Goal: Task Accomplishment & Management: Complete application form

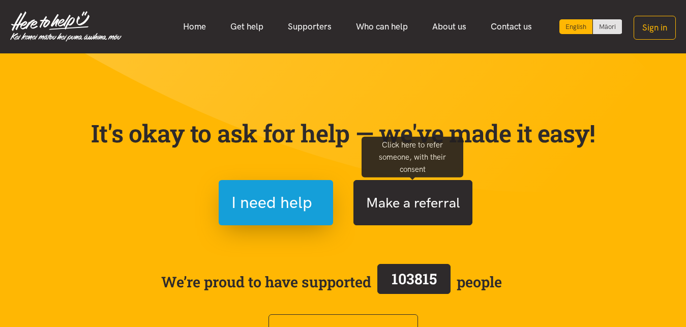
click at [415, 197] on button "Make a referral" at bounding box center [413, 202] width 119 height 45
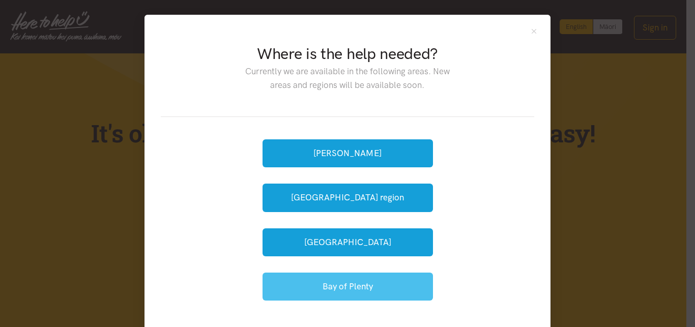
click at [335, 279] on button "Bay of Plenty" at bounding box center [348, 287] width 170 height 28
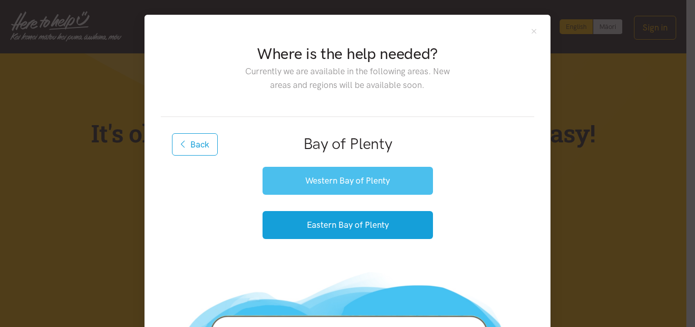
click at [329, 180] on button "Western Bay of Plenty" at bounding box center [348, 181] width 170 height 28
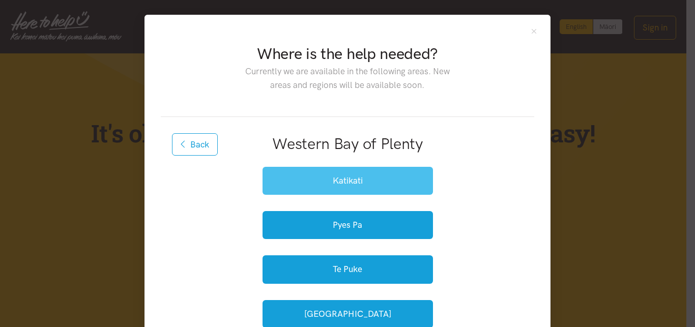
click at [335, 184] on button "Katikati" at bounding box center [348, 181] width 170 height 28
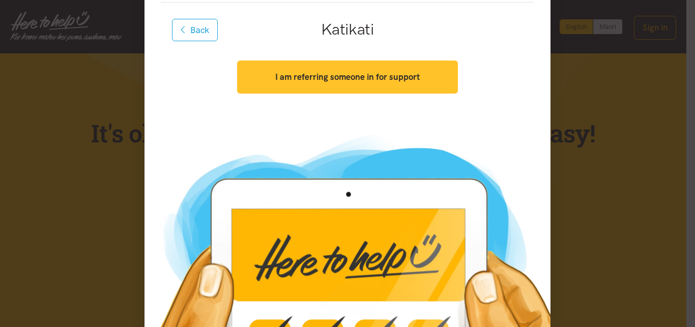
scroll to position [155, 0]
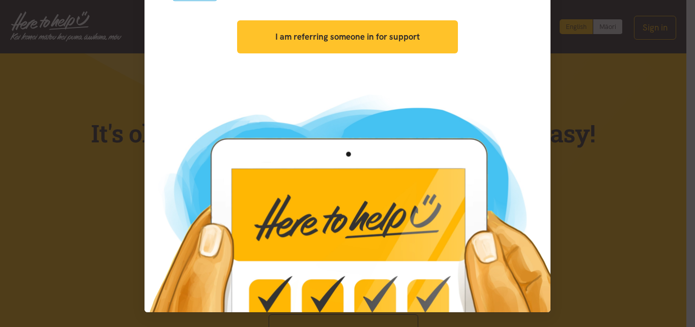
click at [351, 34] on strong "I am referring someone in for support" at bounding box center [347, 37] width 144 height 10
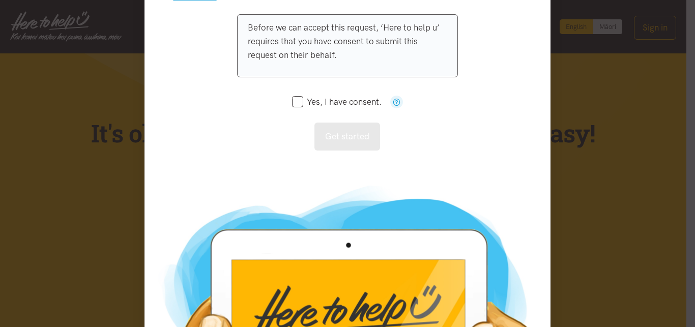
click at [295, 101] on input "Yes, I have consent." at bounding box center [337, 102] width 90 height 9
checkbox input "true"
drag, startPoint x: 334, startPoint y: 138, endPoint x: 323, endPoint y: 135, distance: 11.0
click at [334, 133] on button "Get started" at bounding box center [347, 137] width 66 height 28
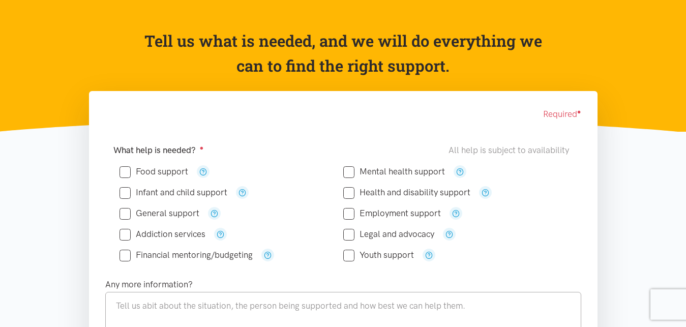
scroll to position [104, 0]
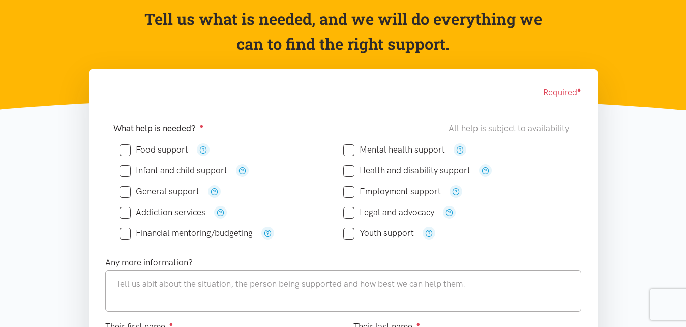
click at [126, 150] on input "Food support" at bounding box center [154, 150] width 69 height 9
checkbox input "true"
click at [352, 171] on input "Health and disability support" at bounding box center [406, 170] width 127 height 9
checkbox input "true"
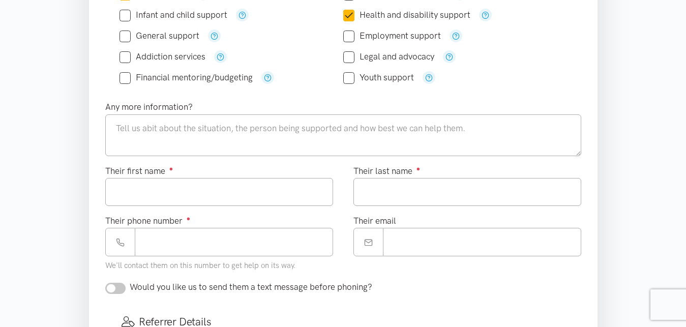
scroll to position [208, 0]
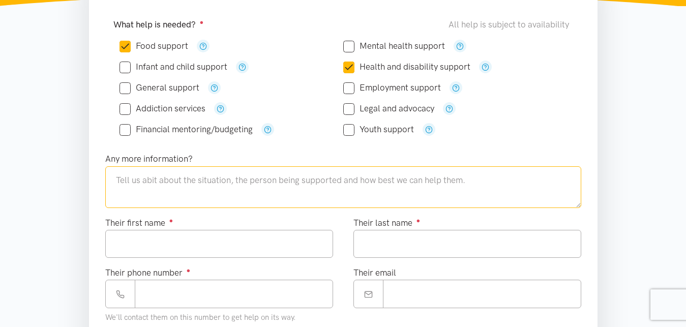
click at [490, 182] on textarea at bounding box center [343, 187] width 476 height 42
click at [114, 180] on textarea at bounding box center [343, 187] width 476 height 42
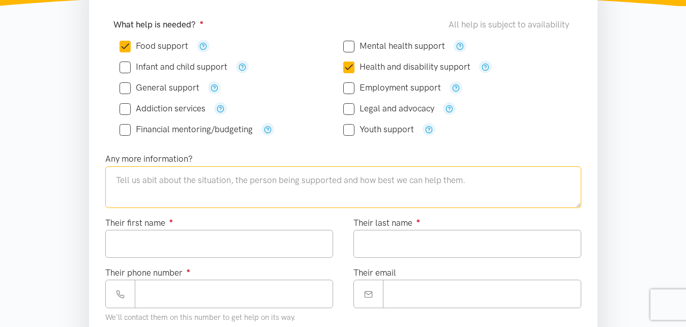
click at [114, 180] on textarea at bounding box center [343, 187] width 476 height 42
click at [114, 180] on textarea "H" at bounding box center [343, 187] width 476 height 42
type textarea "H"
type textarea "Lives alone on rural property, has expressed difficulty getting to medical appo…"
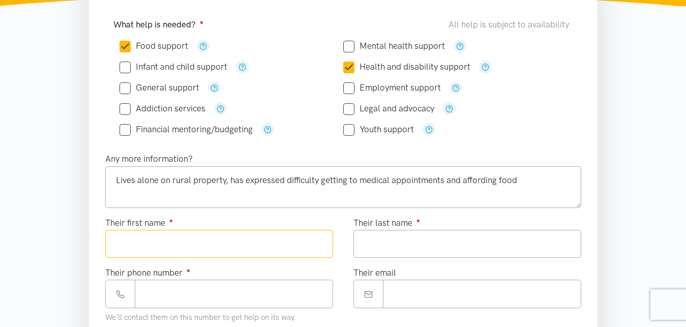
click at [132, 242] on input "Their first name ●" at bounding box center [219, 244] width 228 height 28
type input "*******"
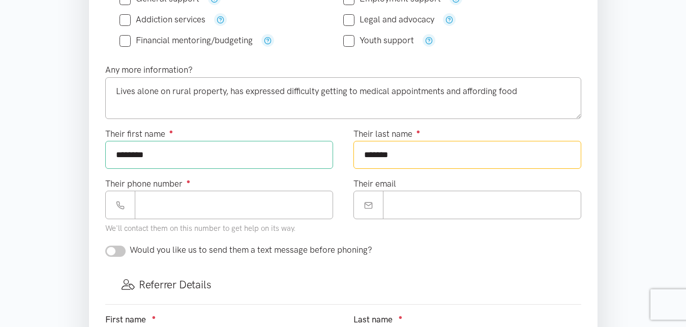
scroll to position [311, 0]
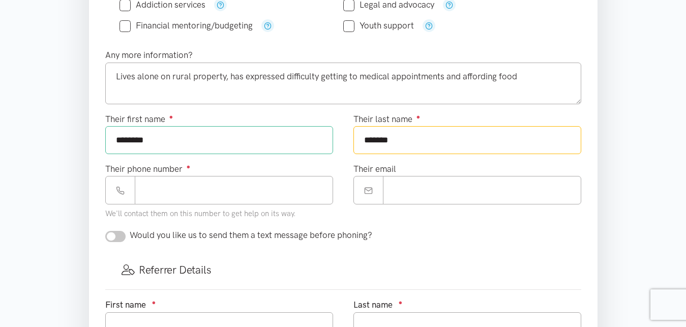
type input "******"
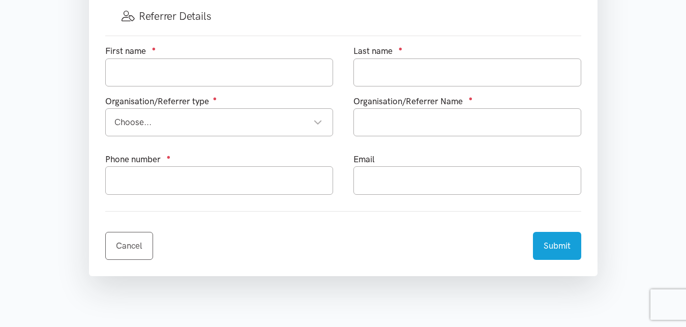
scroll to position [571, 0]
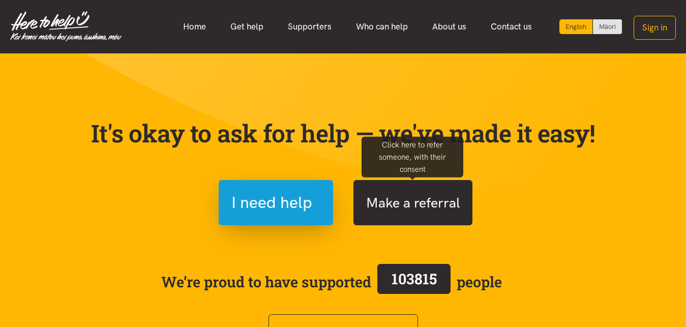
click at [405, 200] on button "Make a referral" at bounding box center [413, 202] width 119 height 45
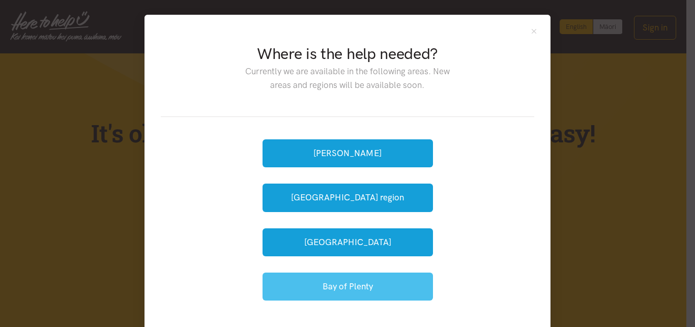
click at [323, 288] on button "Bay of Plenty" at bounding box center [348, 287] width 170 height 28
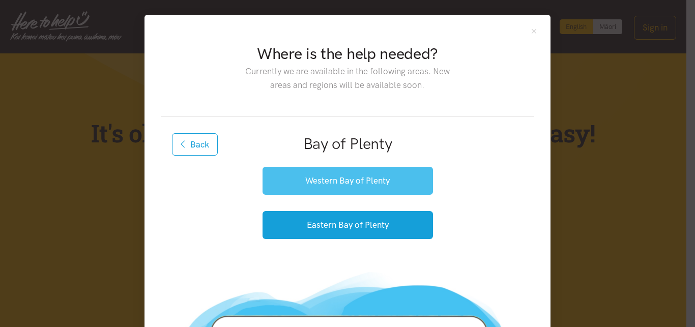
click at [317, 185] on button "Western Bay of Plenty" at bounding box center [348, 181] width 170 height 28
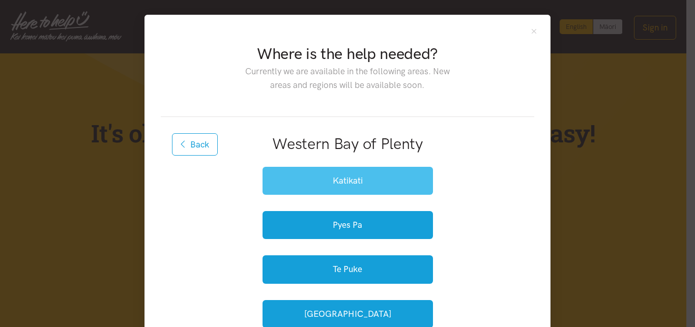
click at [319, 183] on button "Katikati" at bounding box center [348, 181] width 170 height 28
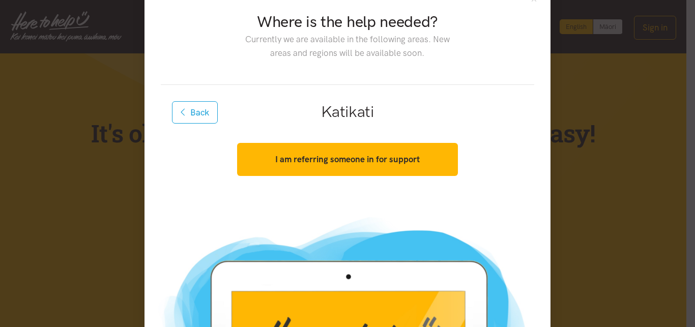
scroll to position [61, 0]
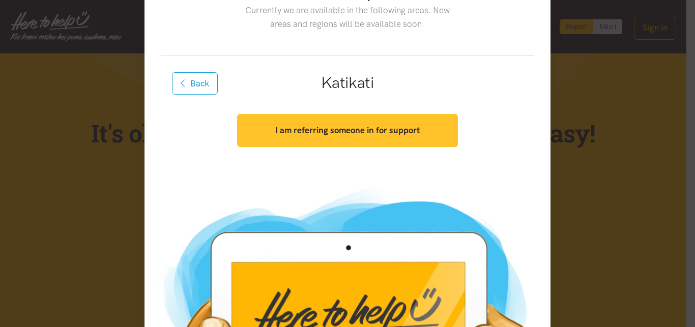
click at [315, 135] on strong "I am referring someone in for support" at bounding box center [347, 130] width 144 height 10
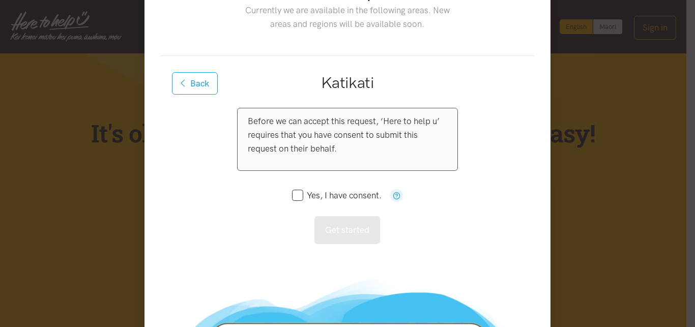
click at [292, 194] on input "Yes, I have consent." at bounding box center [337, 195] width 90 height 9
checkbox input "true"
click at [343, 225] on button "Get started" at bounding box center [347, 230] width 66 height 28
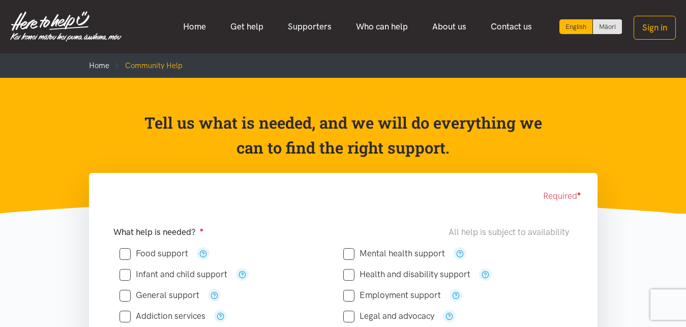
click at [124, 256] on input "Food support" at bounding box center [154, 253] width 69 height 9
checkbox input "true"
click at [351, 274] on input "Health and disability support" at bounding box center [406, 274] width 127 height 9
checkbox input "true"
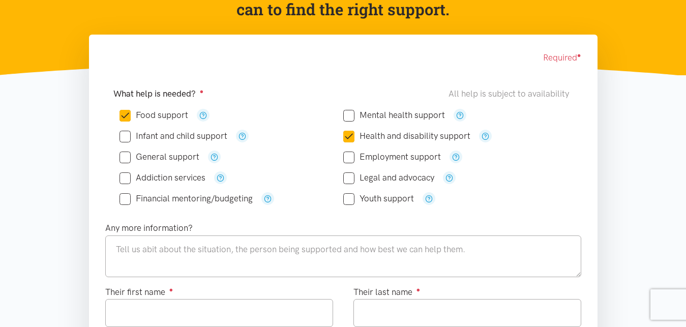
scroll to position [156, 0]
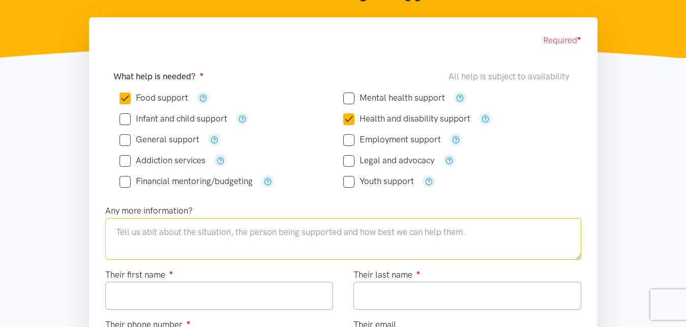
drag, startPoint x: 119, startPoint y: 230, endPoint x: 183, endPoint y: 229, distance: 63.6
click at [183, 229] on textarea at bounding box center [343, 239] width 476 height 42
click at [184, 230] on textarea at bounding box center [343, 239] width 476 height 42
click at [184, 230] on textarea "H" at bounding box center [343, 239] width 476 height 42
type textarea "Has expressed difficulty getting to medical appointments, and buying food"
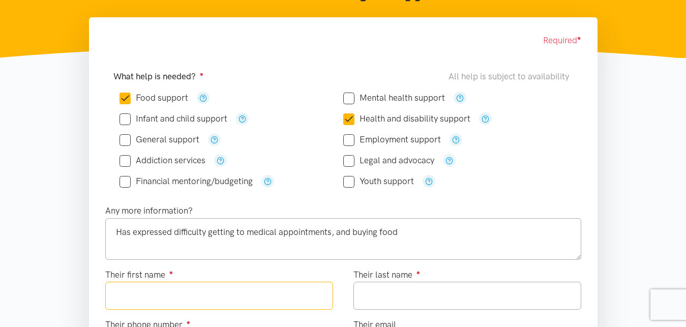
click at [141, 297] on input "Their first name ●" at bounding box center [219, 296] width 228 height 28
click at [141, 297] on input "***" at bounding box center [219, 296] width 228 height 28
type input "*******"
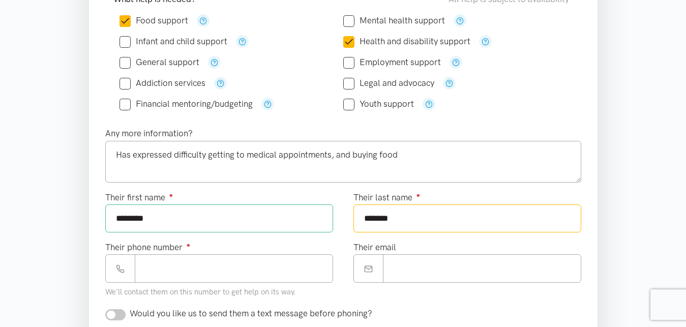
scroll to position [363, 0]
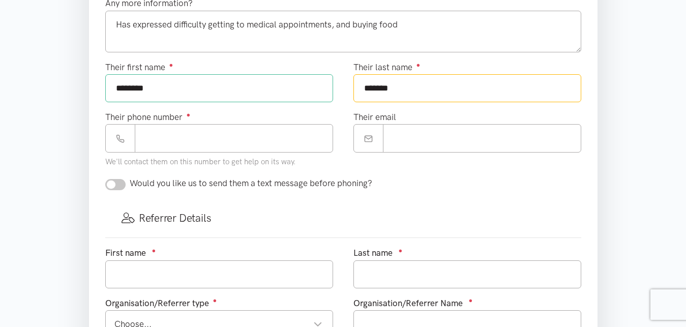
type input "******"
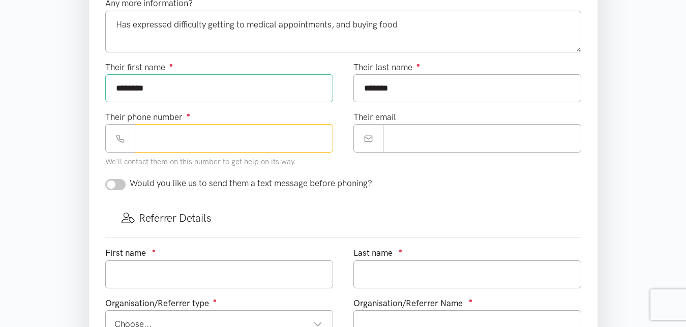
click at [153, 136] on input "Their phone number ●" at bounding box center [234, 138] width 198 height 28
paste input "**********"
type input "**********"
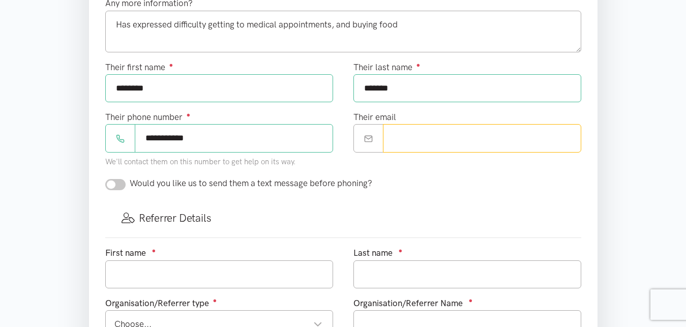
click at [409, 137] on input "Their email" at bounding box center [482, 138] width 198 height 28
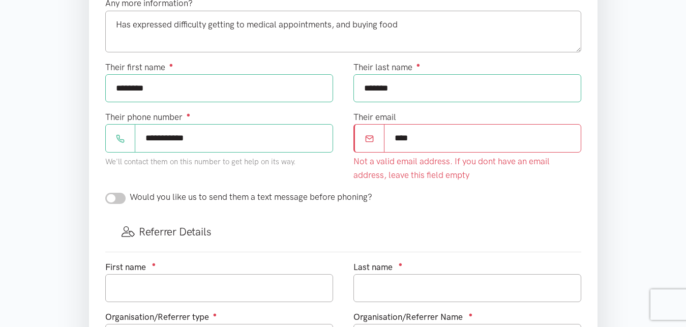
click at [418, 134] on input "****" at bounding box center [482, 138] width 197 height 28
click at [418, 134] on input "*******" at bounding box center [482, 138] width 197 height 28
click at [419, 138] on input "**********" at bounding box center [482, 138] width 197 height 28
click at [525, 142] on input "**********" at bounding box center [482, 138] width 197 height 28
type input "**********"
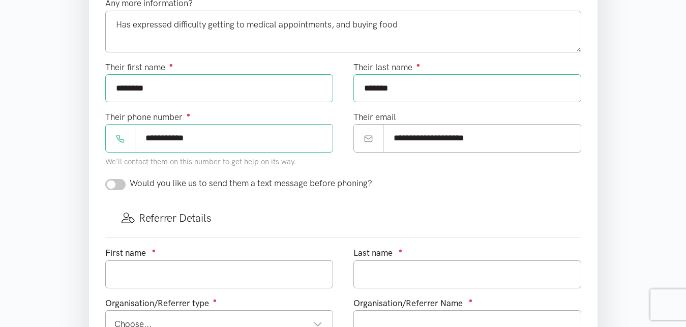
click at [486, 186] on form "Required ● What help is needed? ● All help is subject to availability Food supp…" at bounding box center [343, 144] width 476 height 636
drag, startPoint x: 109, startPoint y: 184, endPoint x: 122, endPoint y: 186, distance: 12.3
click at [122, 186] on input "checkbox" at bounding box center [115, 184] width 20 height 11
checkbox input "true"
click at [122, 180] on div "Would you like us to send them a text message before phoning?" at bounding box center [238, 184] width 267 height 14
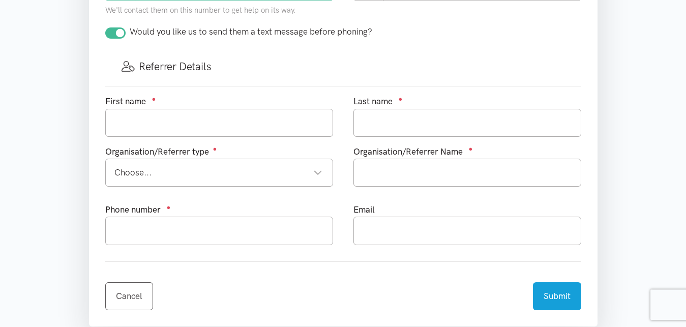
scroll to position [519, 0]
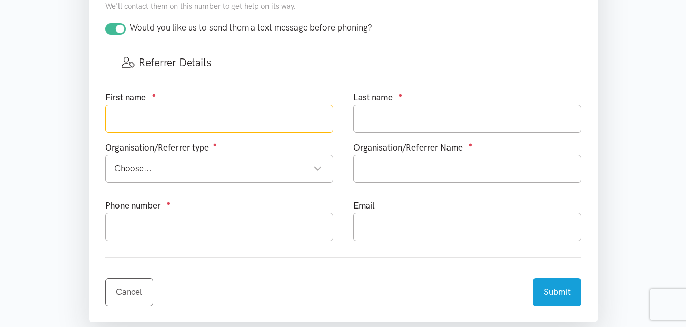
click at [137, 114] on input "text" at bounding box center [219, 119] width 228 height 28
type input "Heather"
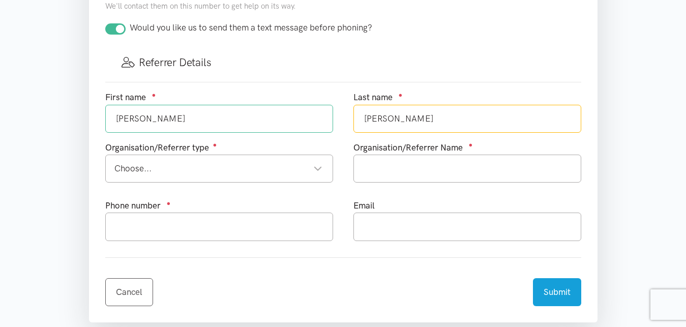
type input "Graham"
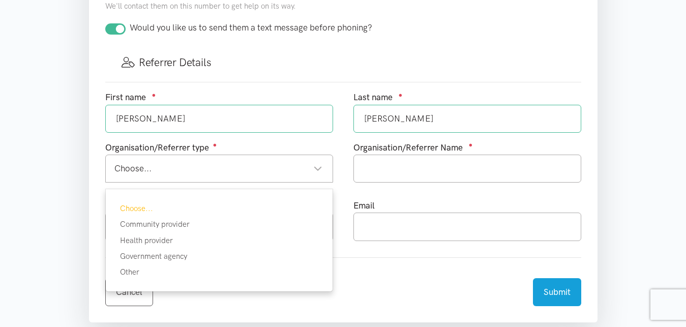
click at [149, 168] on div "Choose..." at bounding box center [218, 169] width 208 height 14
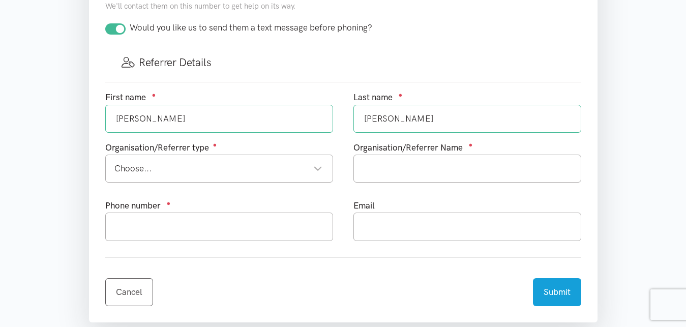
click at [158, 171] on div "Choose..." at bounding box center [218, 169] width 208 height 14
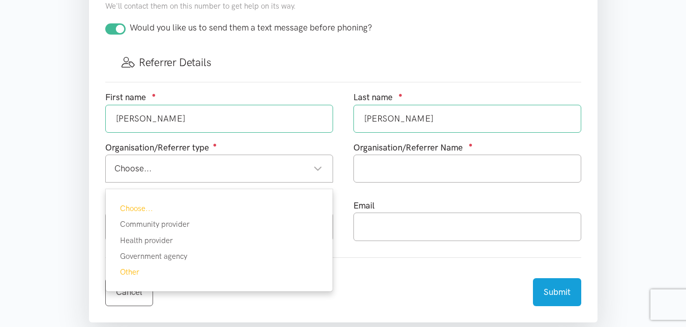
scroll to position [571, 0]
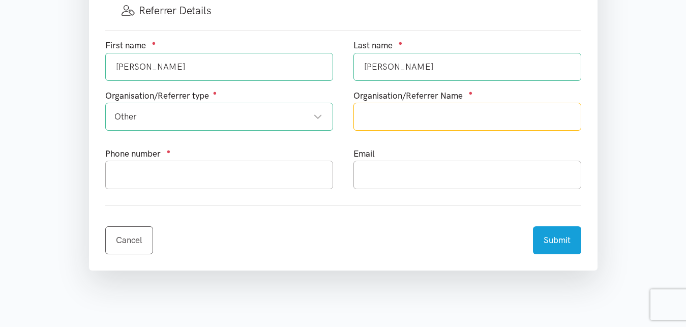
click at [387, 118] on input "text" at bounding box center [468, 117] width 228 height 28
type input "Manaaki Tangata- Victim Support"
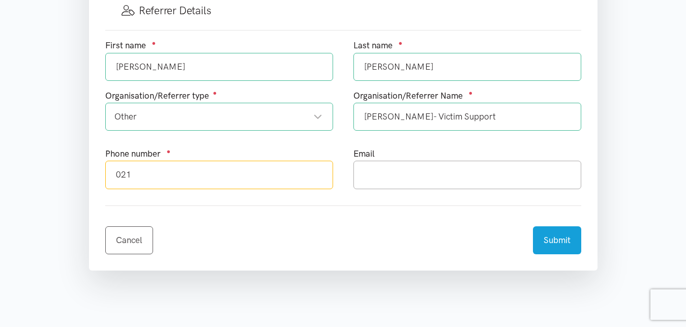
type input "021"
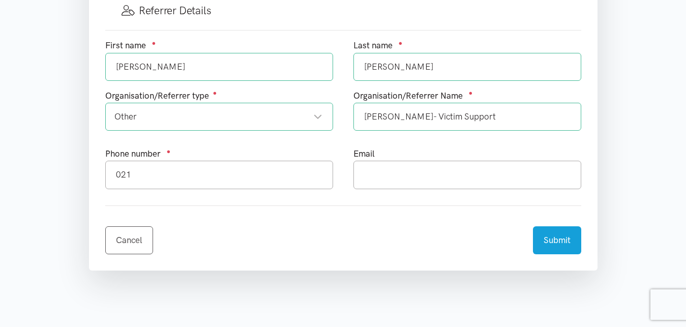
click at [387, 118] on input "Manaaki Tangata- Victim Support" at bounding box center [468, 117] width 228 height 28
type input "Man7 231 0723aki Tangata- Victim Support"
click at [175, 176] on input "021" at bounding box center [219, 175] width 228 height 28
type input "0272310723"
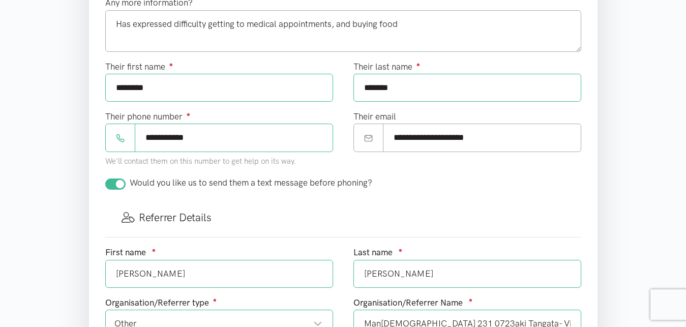
scroll to position [363, 0]
type input "heather.graham@victimsupport.org.nz"
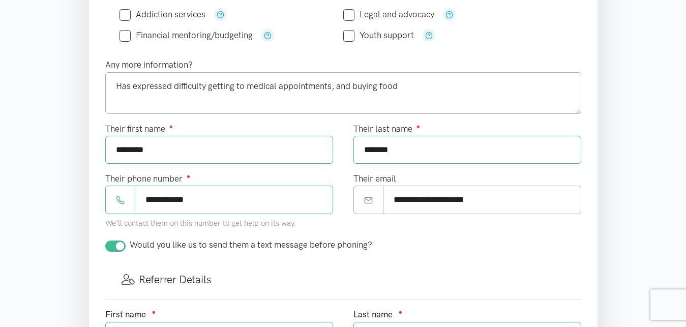
scroll to position [156, 0]
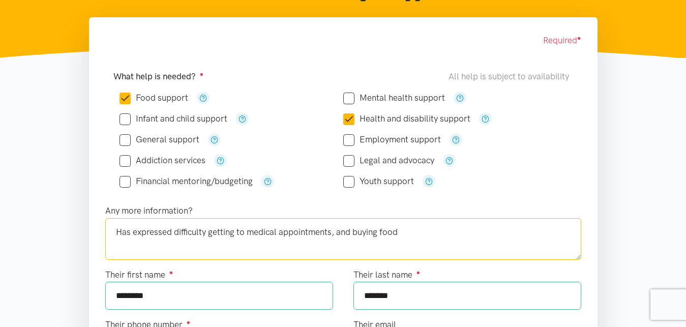
click at [336, 231] on textarea "Has expressed difficulty getting to medical appointments, and buying food" at bounding box center [343, 239] width 476 height 42
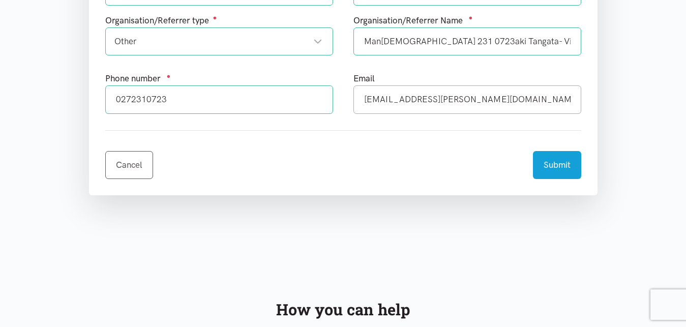
scroll to position [727, 0]
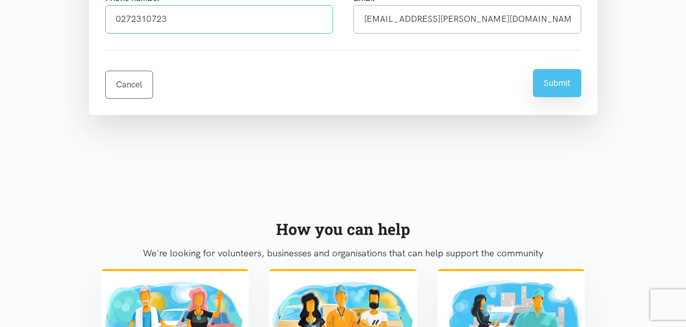
type textarea "Has expressed difficulty getting to medical appointments, affording to pay for …"
click at [555, 82] on button "Submit" at bounding box center [557, 83] width 48 height 28
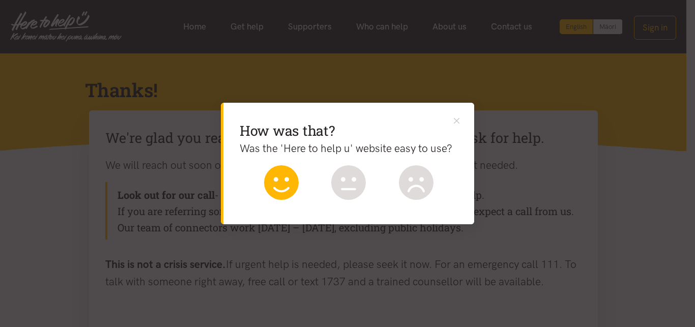
click at [280, 179] on icon at bounding box center [281, 182] width 35 height 35
